Goal: Task Accomplishment & Management: Complete application form

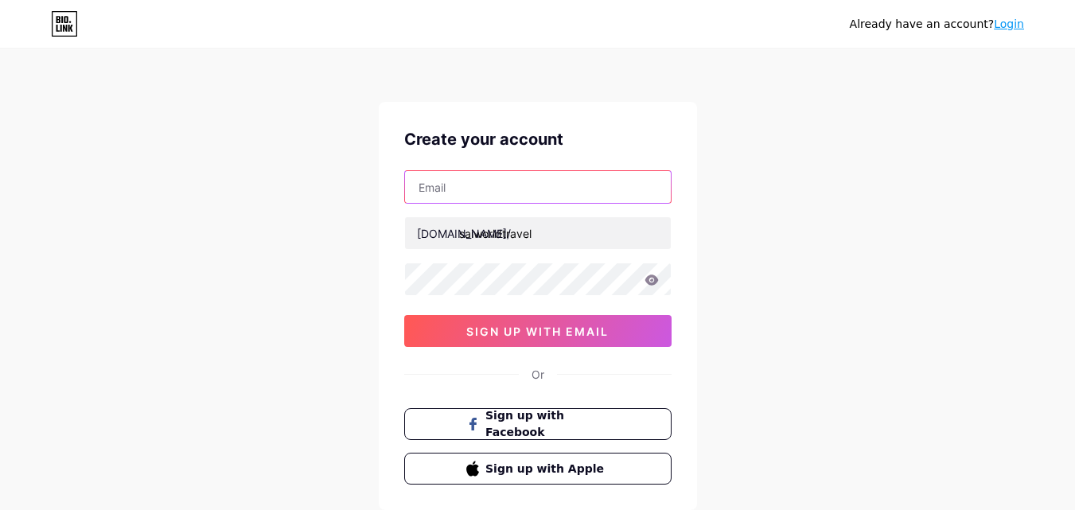
click at [515, 200] on input "text" at bounding box center [538, 187] width 266 height 32
type input "[EMAIL_ADDRESS][DOMAIN_NAME]"
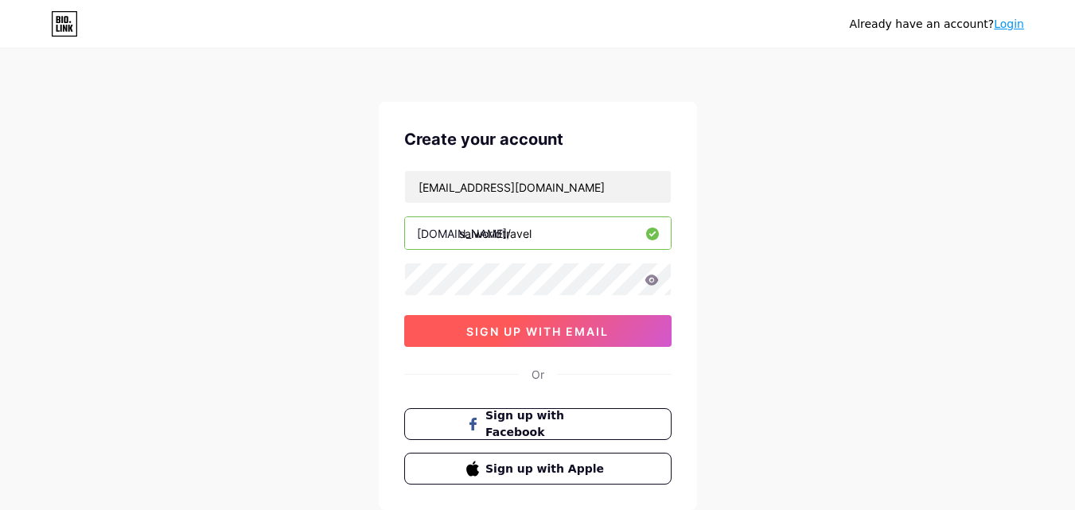
click at [567, 331] on span "sign up with email" at bounding box center [537, 332] width 142 height 14
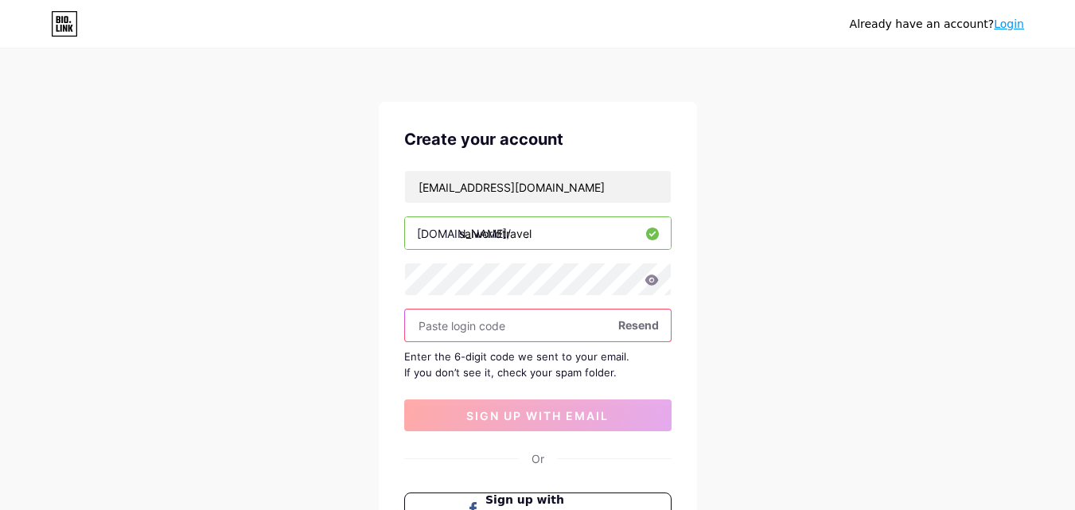
paste input "973311"
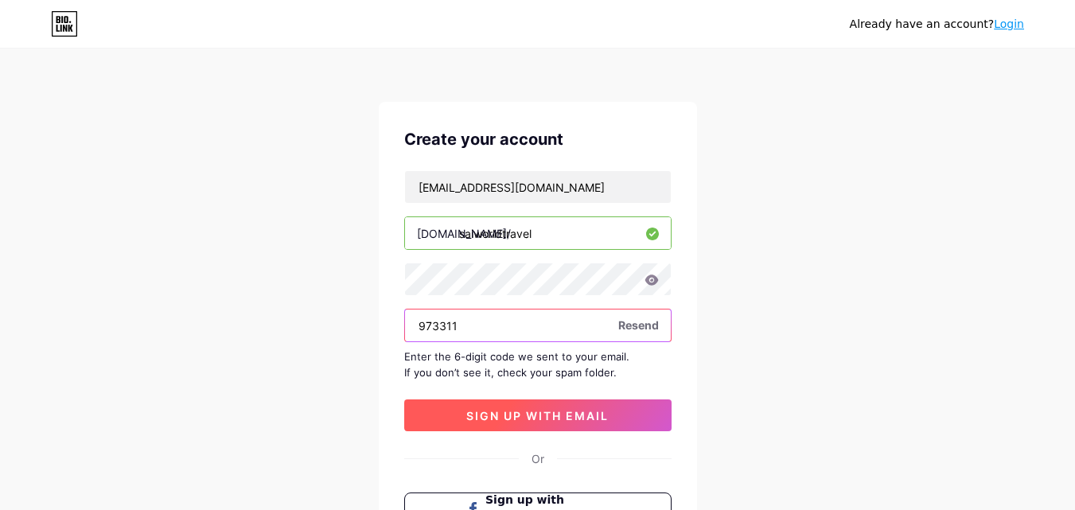
type input "973311"
click at [497, 418] on span "sign up with email" at bounding box center [537, 416] width 142 height 14
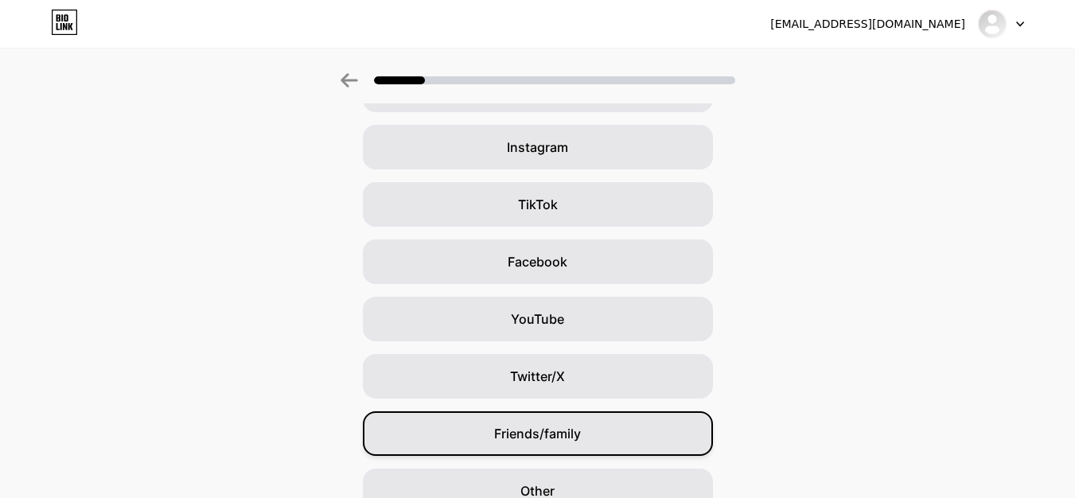
scroll to position [188, 0]
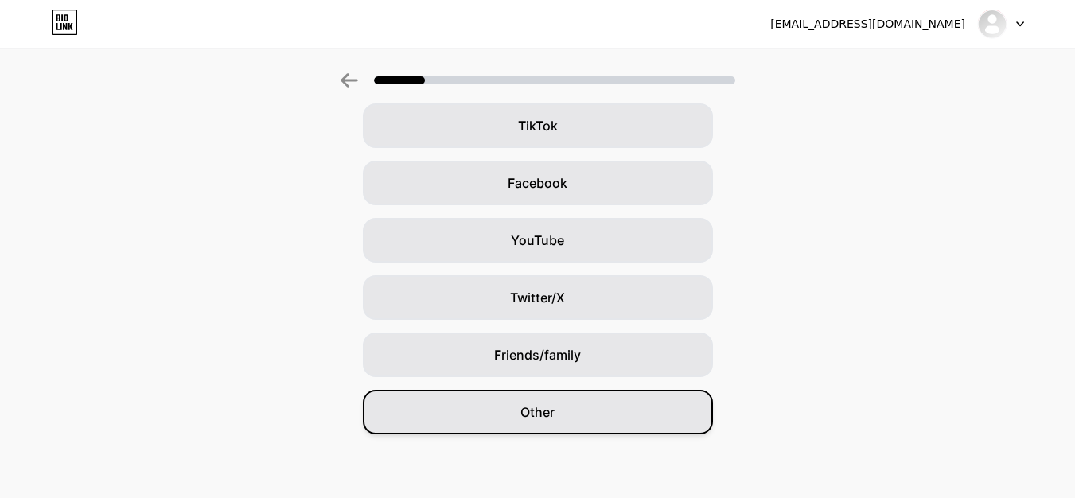
click at [551, 403] on span "Other" at bounding box center [537, 412] width 34 height 19
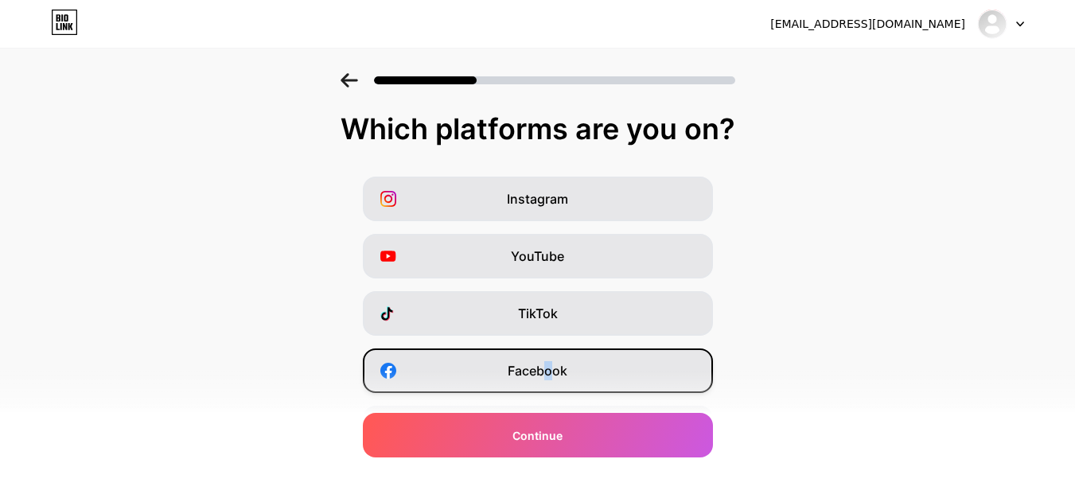
click at [554, 383] on div "Facebook" at bounding box center [538, 370] width 350 height 45
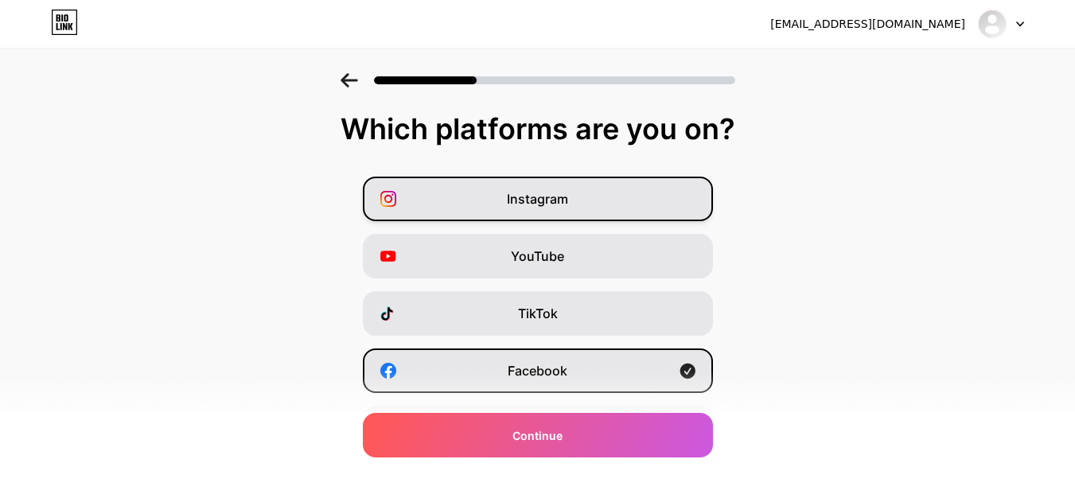
click at [557, 199] on span "Instagram" at bounding box center [537, 198] width 61 height 19
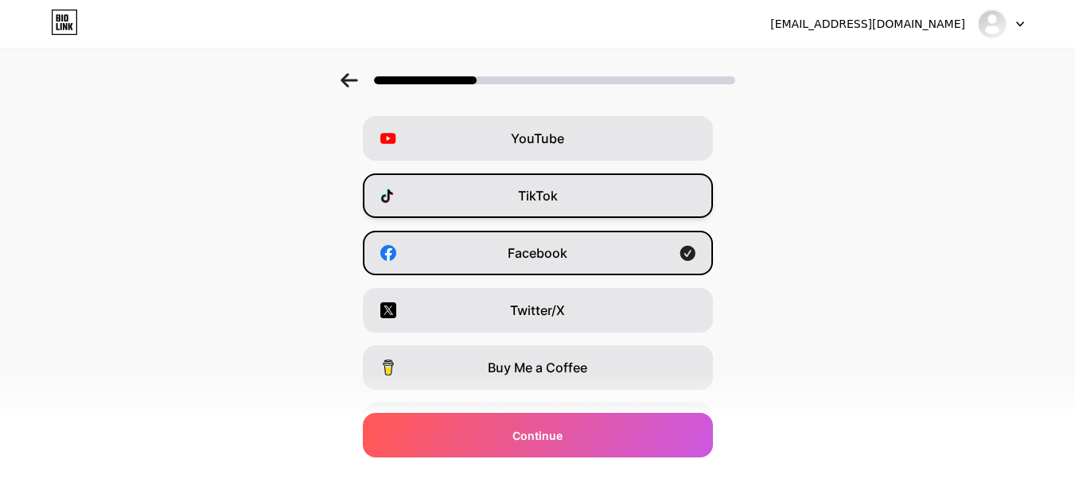
scroll to position [267, 0]
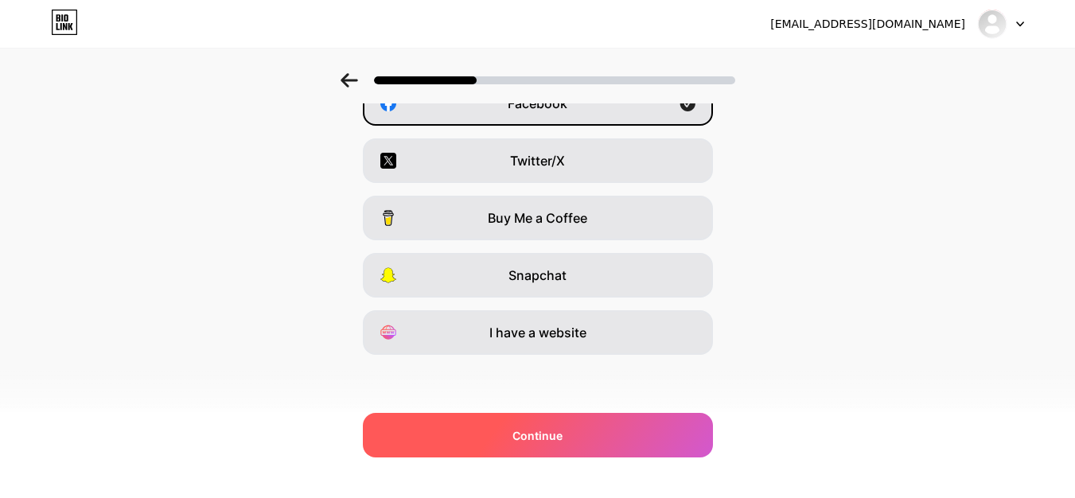
click at [588, 425] on div "Continue" at bounding box center [538, 435] width 350 height 45
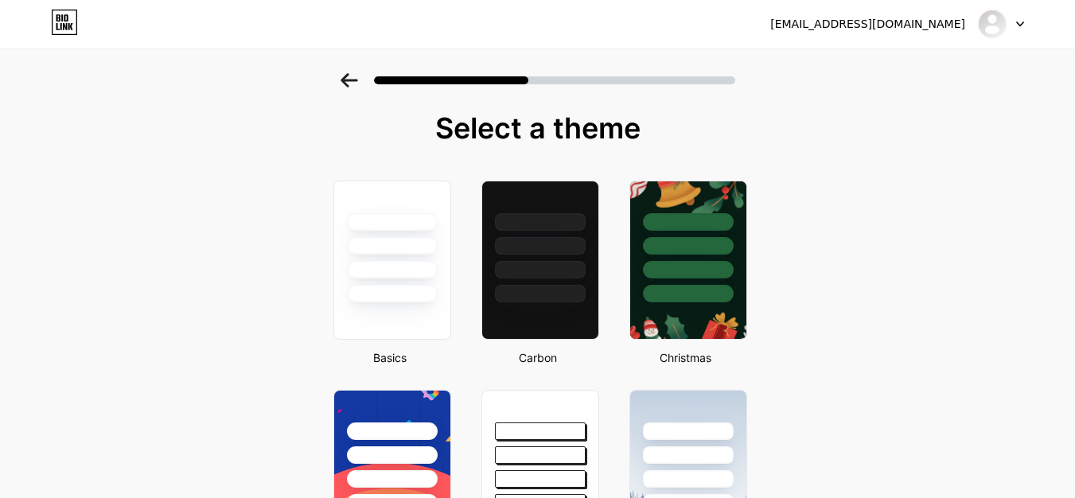
scroll to position [0, 0]
click at [374, 303] on div at bounding box center [391, 295] width 93 height 18
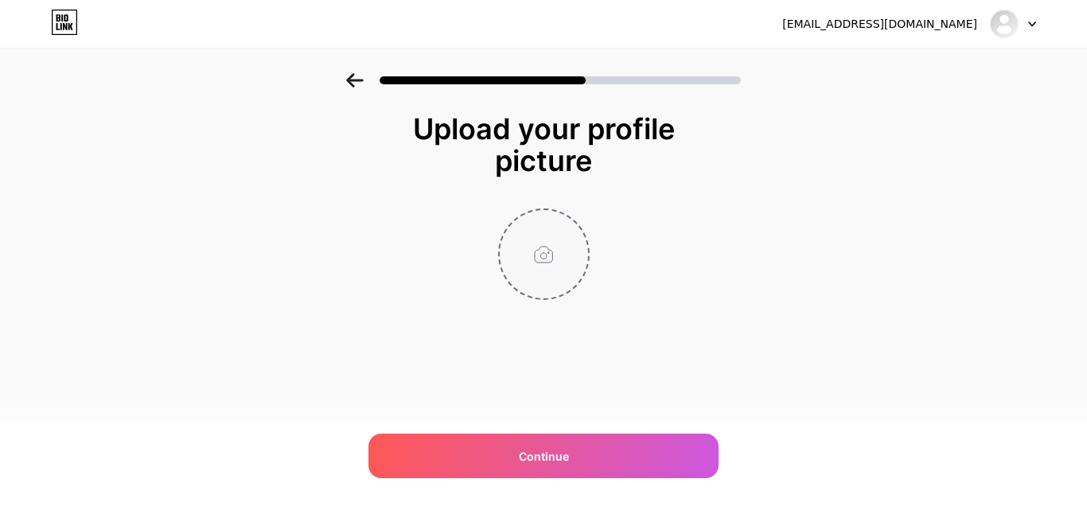
click at [553, 250] on input "file" at bounding box center [544, 254] width 88 height 88
type input "C:\fakepath\SAI Logo.jpg"
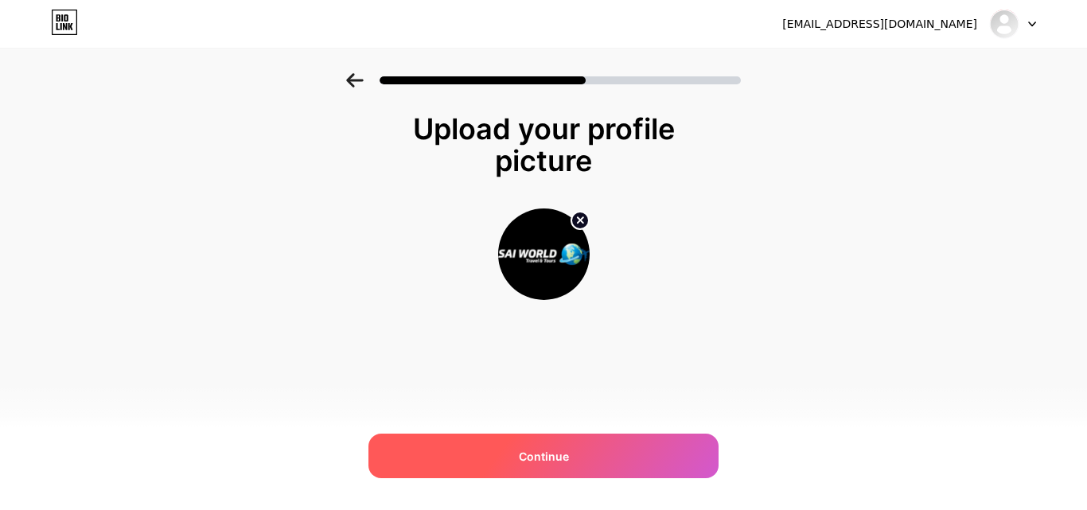
click at [514, 461] on div "Continue" at bounding box center [543, 456] width 350 height 45
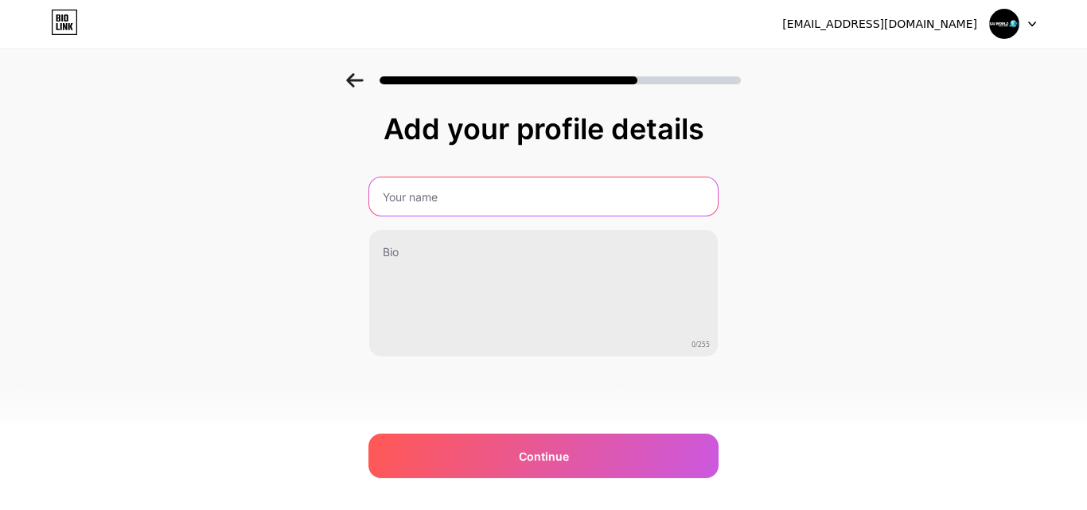
click at [422, 196] on input "text" at bounding box center [543, 196] width 348 height 38
type input "saiworldtravel"
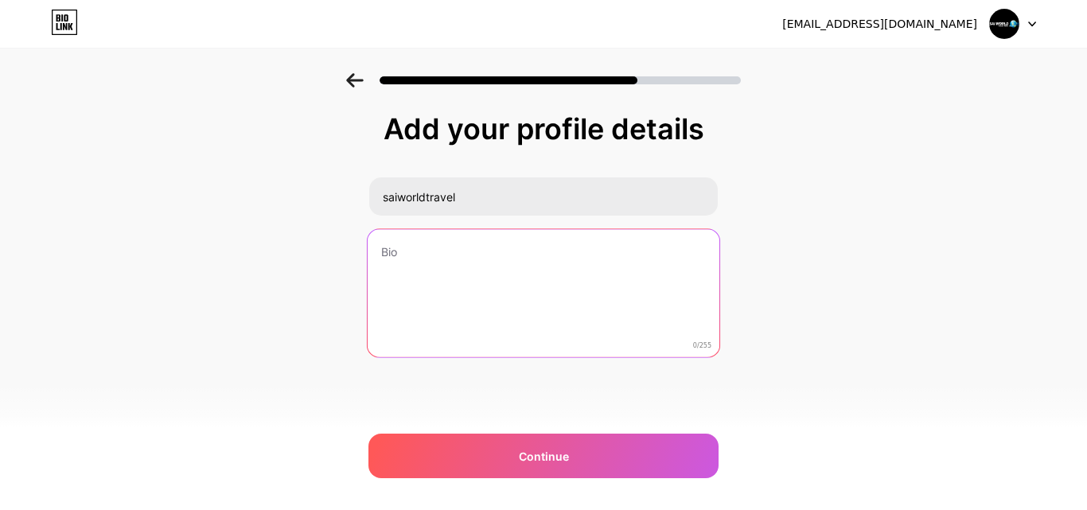
click at [421, 274] on textarea at bounding box center [544, 294] width 352 height 130
paste textarea "Sai World Travel offers affordable and reliable flights to [GEOGRAPHIC_DATA] fr…"
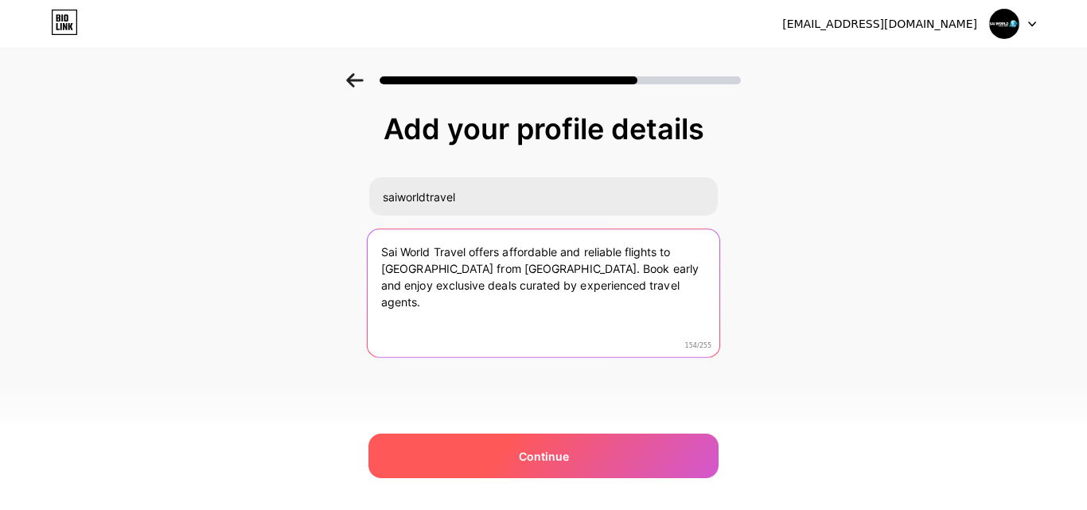
type textarea "Sai World Travel offers affordable and reliable flights to [GEOGRAPHIC_DATA] fr…"
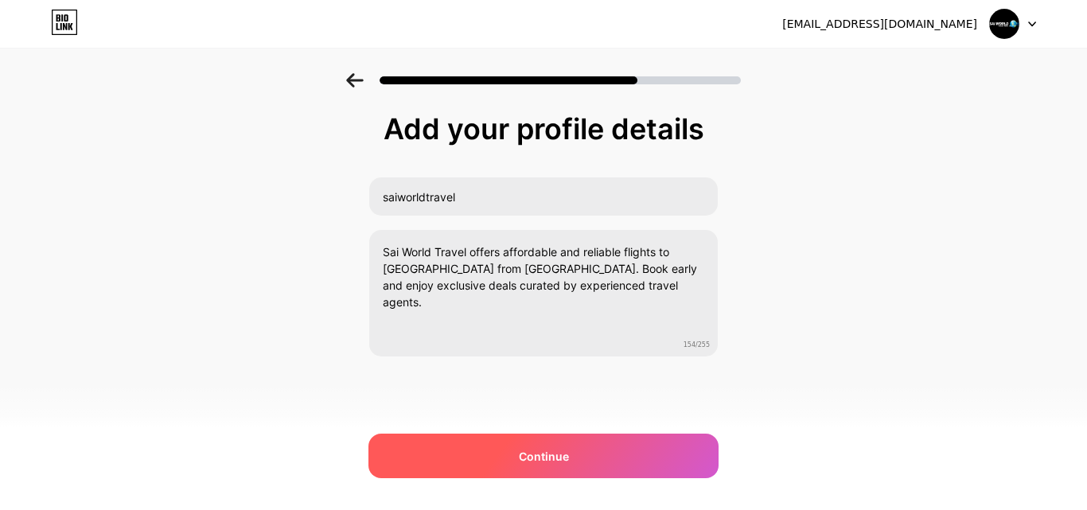
click at [576, 449] on div "Continue" at bounding box center [543, 456] width 350 height 45
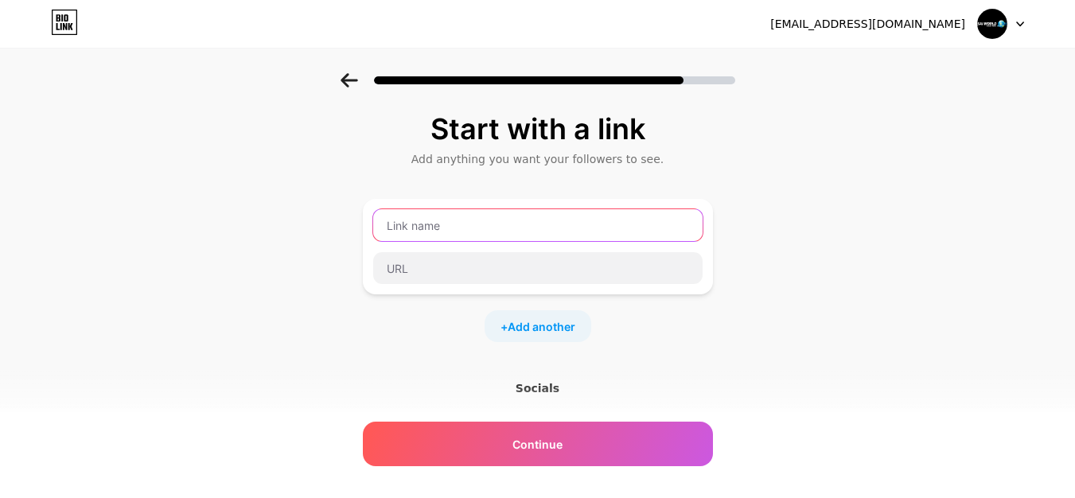
click at [482, 223] on input "text" at bounding box center [537, 225] width 329 height 32
paste input "travel agents [GEOGRAPHIC_DATA]"
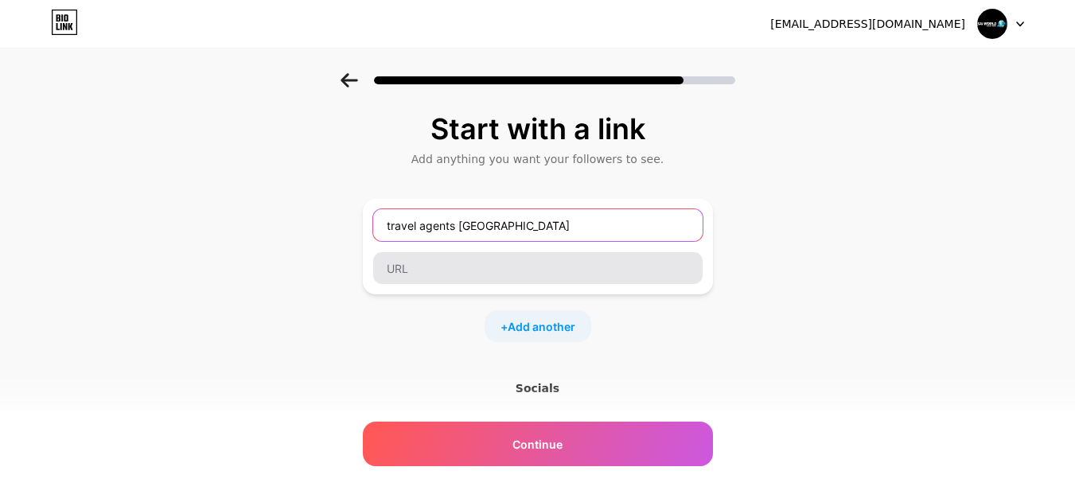
type input "travel agents [GEOGRAPHIC_DATA]"
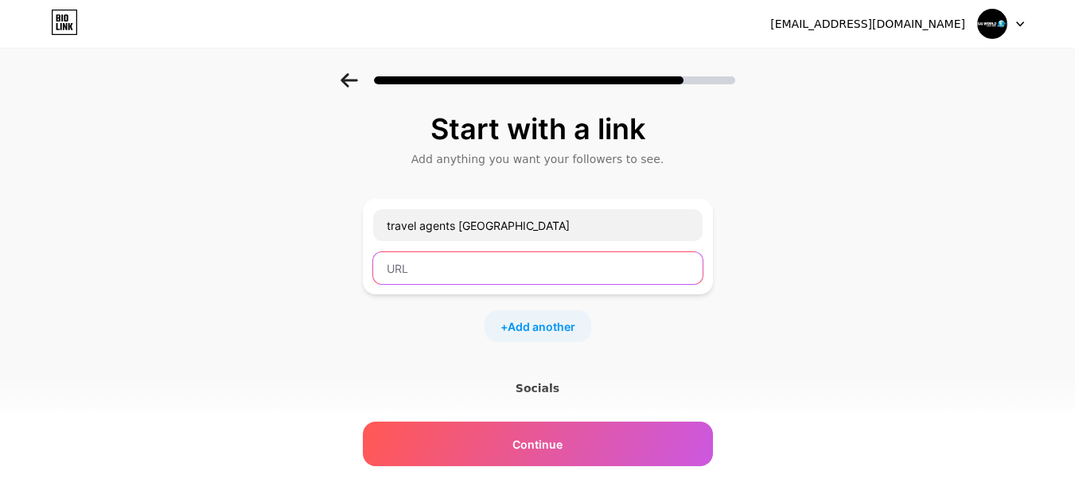
click at [438, 270] on input "text" at bounding box center [537, 268] width 329 height 32
paste input "[URL][DOMAIN_NAME]"
type input "[URL][DOMAIN_NAME]"
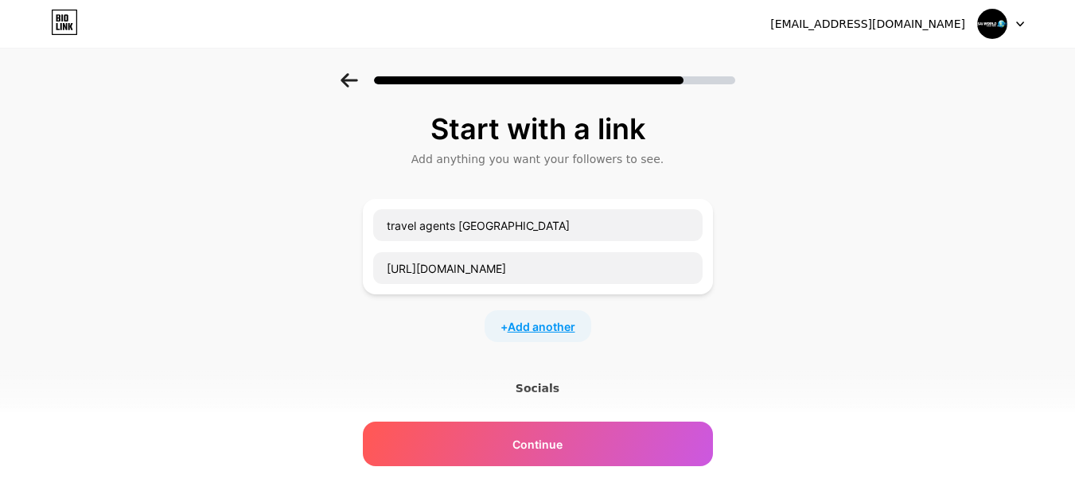
click at [553, 321] on span "Add another" at bounding box center [542, 326] width 68 height 17
click at [446, 334] on input "text" at bounding box center [537, 337] width 329 height 32
paste input "Cheap Flights to [GEOGRAPHIC_DATA]"
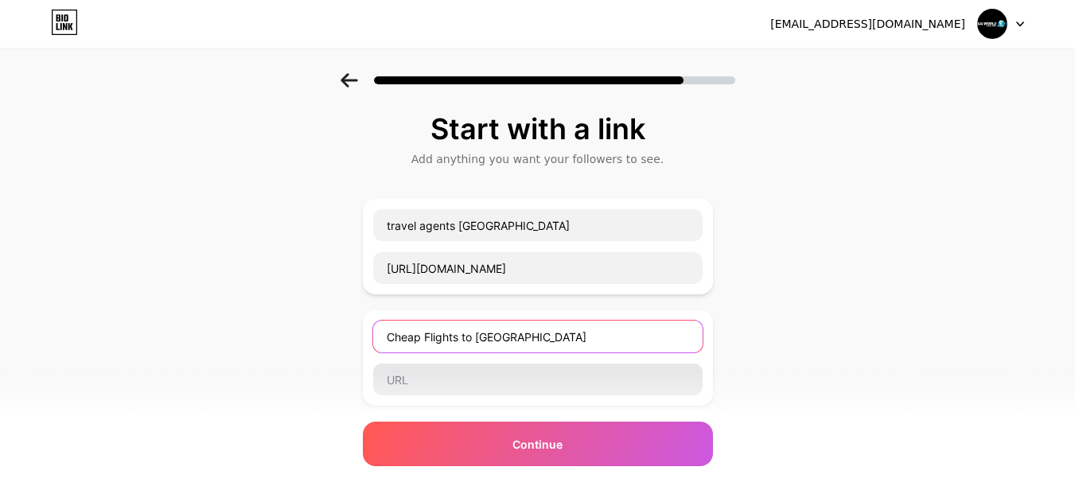
type input "Cheap Flights to [GEOGRAPHIC_DATA]"
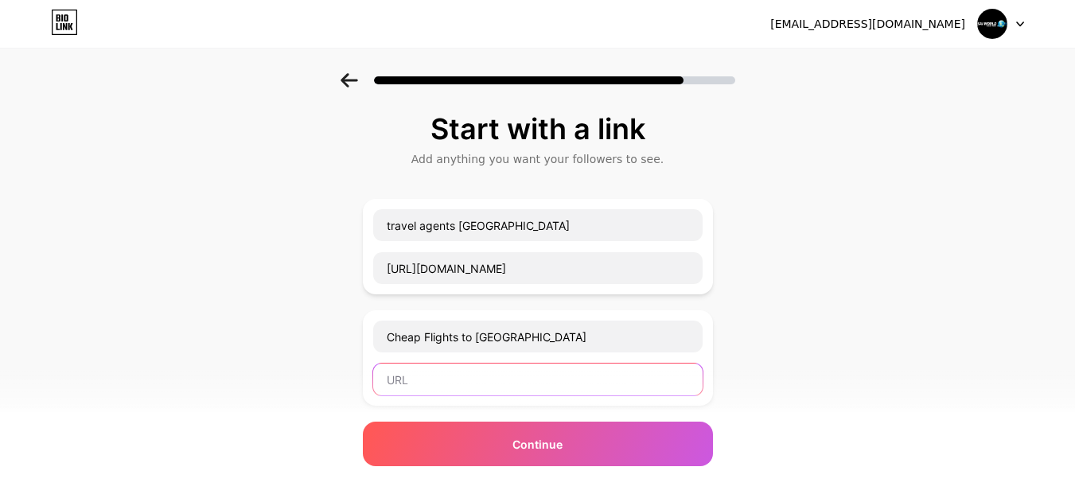
click at [393, 367] on input "text" at bounding box center [537, 380] width 329 height 32
paste input "[URL][DOMAIN_NAME]"
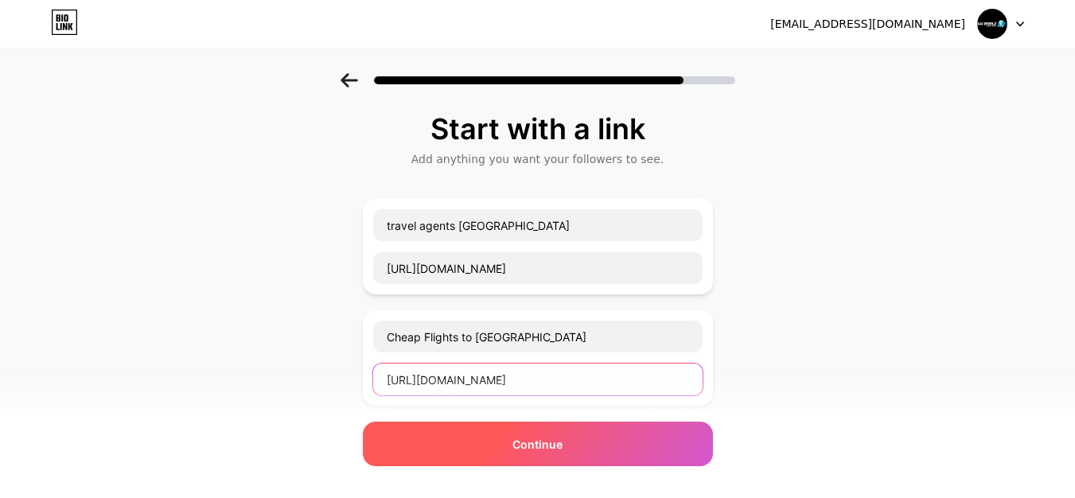
type input "[URL][DOMAIN_NAME]"
click at [484, 428] on div "Continue" at bounding box center [538, 444] width 350 height 45
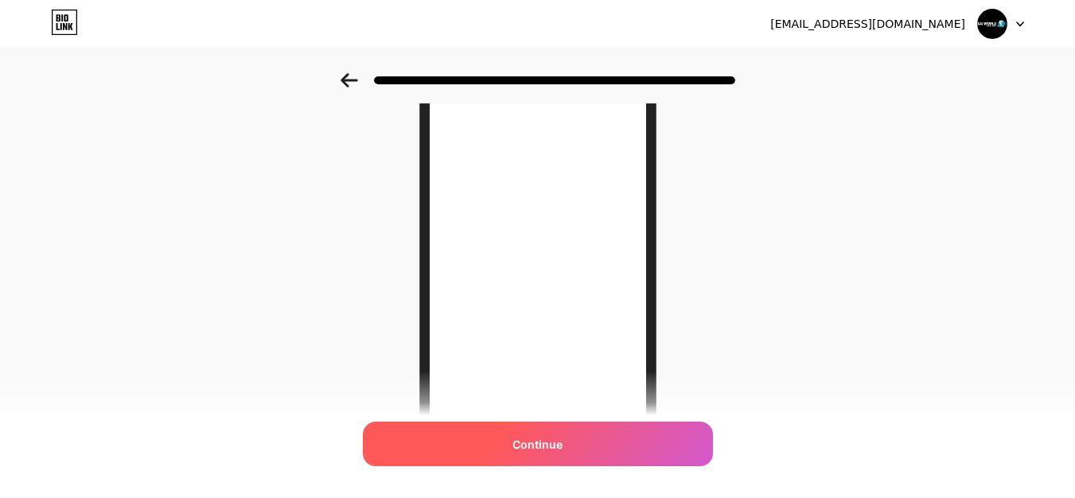
scroll to position [159, 0]
click at [540, 433] on div "Continue" at bounding box center [538, 444] width 350 height 45
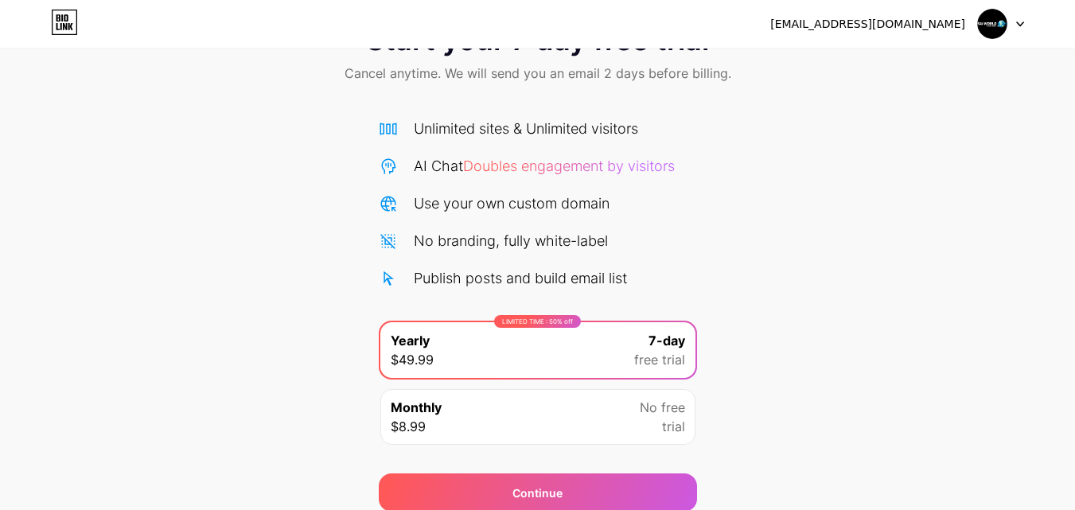
scroll to position [130, 0]
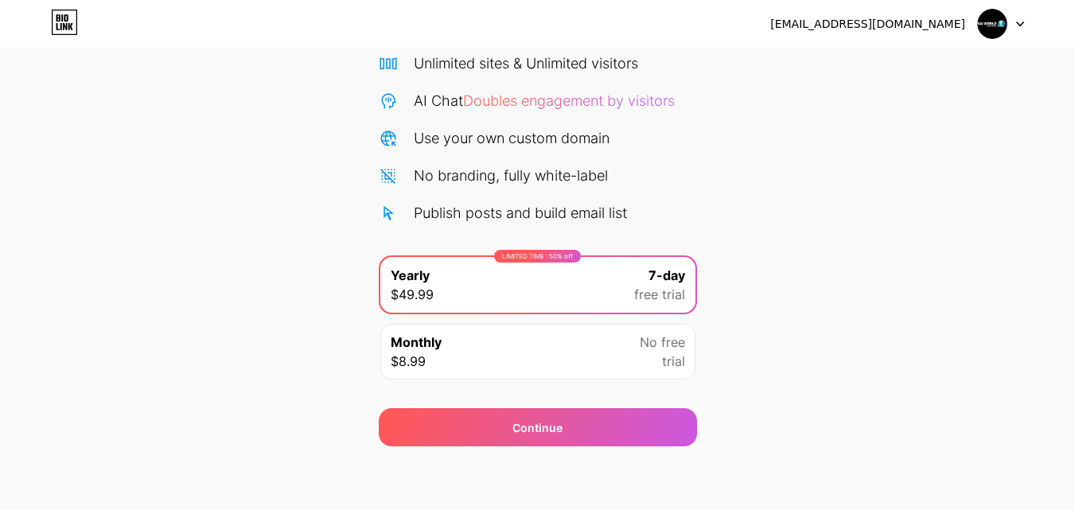
click at [638, 354] on div "Monthly $8.99 No free trial" at bounding box center [537, 352] width 315 height 56
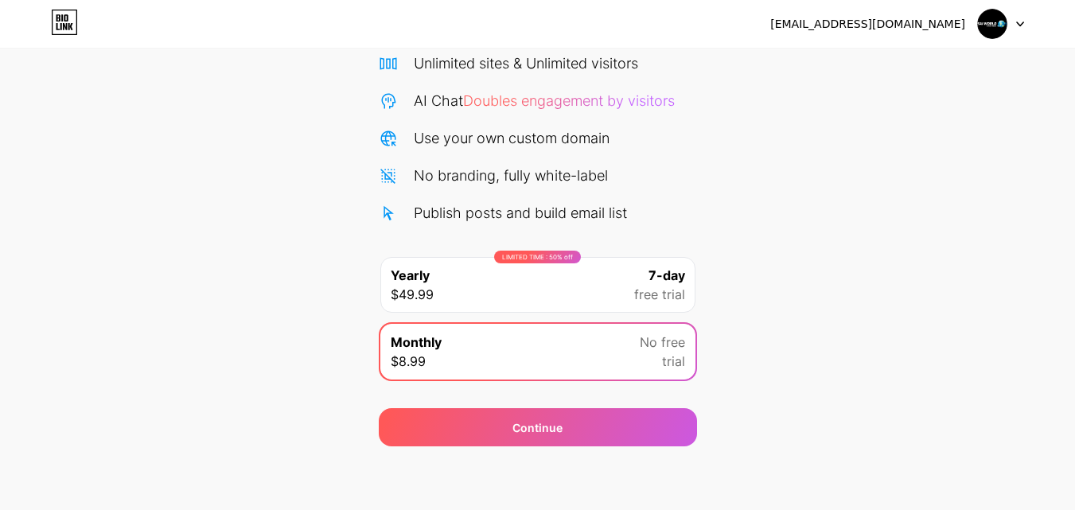
click at [675, 301] on span "free trial" at bounding box center [659, 294] width 51 height 19
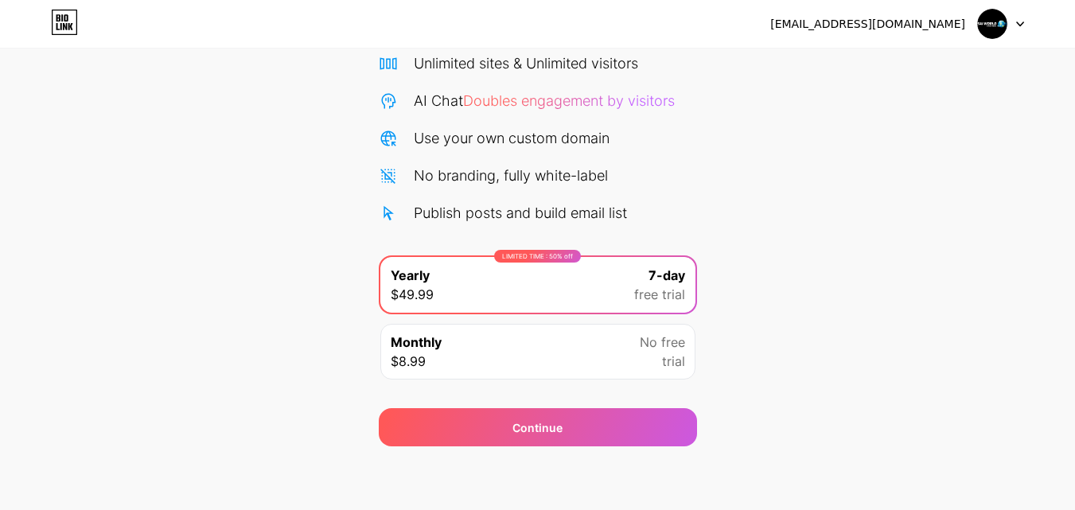
scroll to position [0, 0]
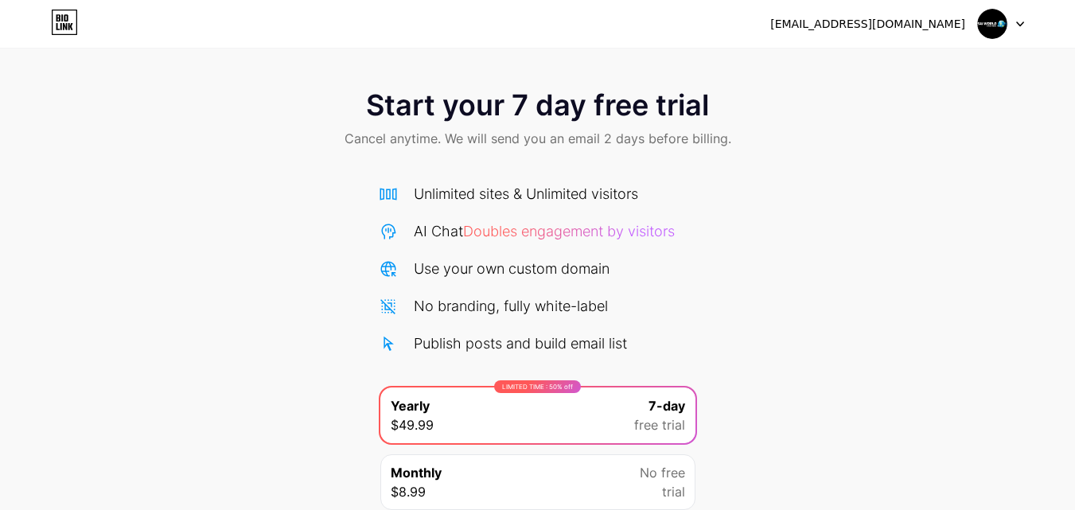
click at [967, 30] on div "[EMAIL_ADDRESS][DOMAIN_NAME]" at bounding box center [897, 24] width 254 height 29
click at [970, 21] on div "[EMAIL_ADDRESS][DOMAIN_NAME]" at bounding box center [897, 24] width 254 height 29
click at [994, 27] on img at bounding box center [992, 24] width 30 height 30
click at [68, 19] on icon at bounding box center [64, 22] width 27 height 25
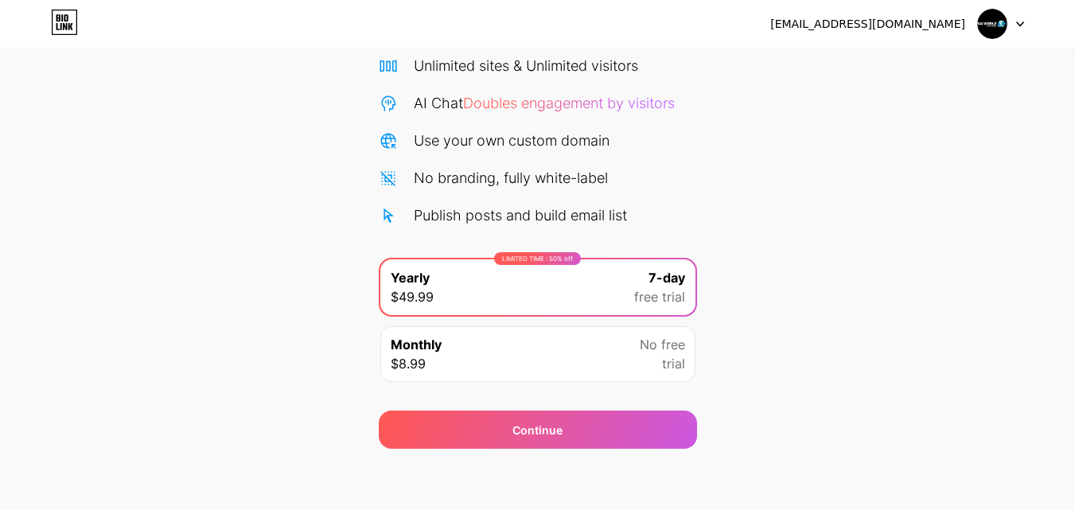
scroll to position [130, 0]
